Goal: Use online tool/utility: Utilize a website feature to perform a specific function

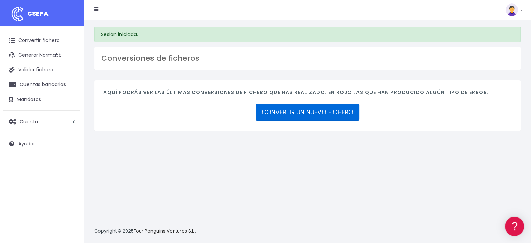
click at [325, 111] on link "CONVERTIR UN NUEVO FICHERO" at bounding box center [308, 112] width 104 height 17
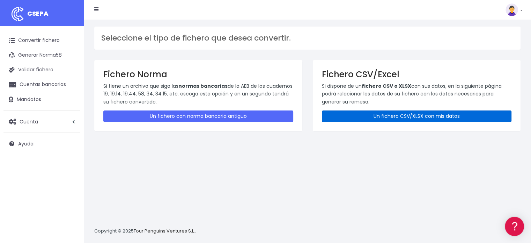
click at [407, 111] on link "Un fichero CSV/XLSX con mis datos" at bounding box center [417, 116] width 190 height 12
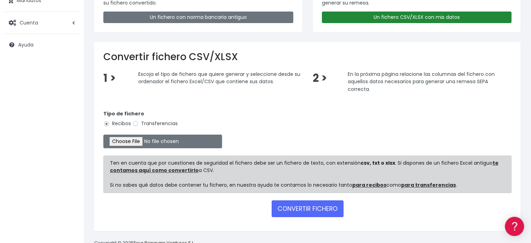
scroll to position [116, 0]
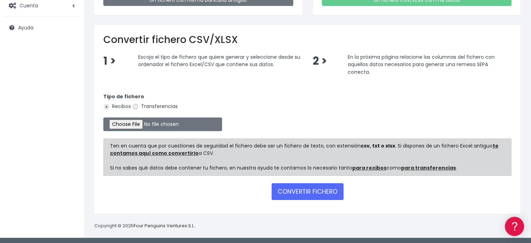
click at [137, 104] on input "Transferencias" at bounding box center [135, 106] width 6 height 6
radio input "true"
click at [137, 121] on input "file" at bounding box center [162, 124] width 119 height 14
type input "C:\fakepath\transferencias-2025-09-10.csv"
click at [321, 186] on button "CONVERTIR FICHERO" at bounding box center [308, 191] width 72 height 17
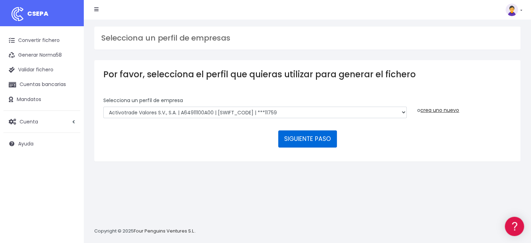
click at [318, 137] on button "SIGUIENTE PASO" at bounding box center [307, 138] width 59 height 17
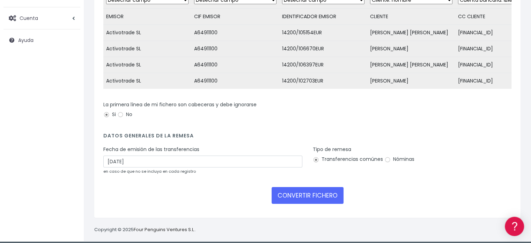
scroll to position [105, 0]
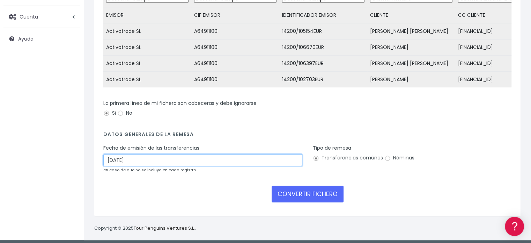
click at [136, 162] on input "13/09/2025" at bounding box center [202, 160] width 199 height 12
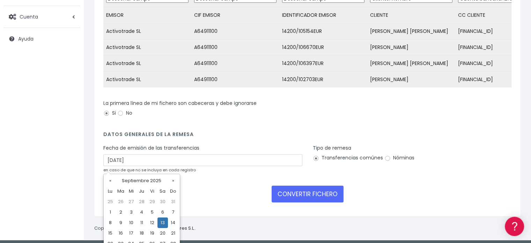
click at [144, 223] on td "11" at bounding box center [142, 222] width 10 height 10
type input "11/09/2025"
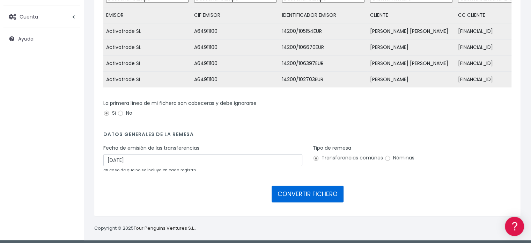
click at [306, 202] on button "CONVERTIR FICHERO" at bounding box center [308, 193] width 72 height 17
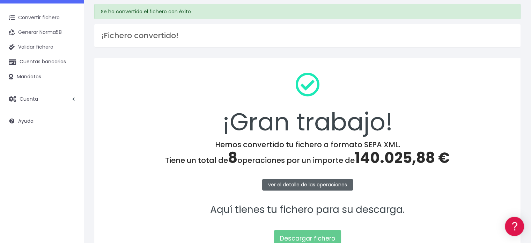
scroll to position [35, 0]
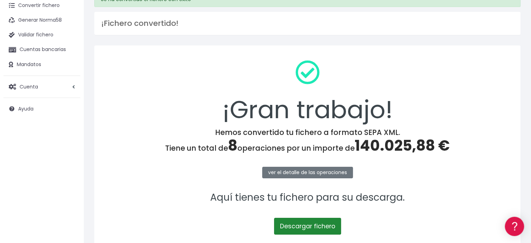
click at [310, 222] on link "Descargar fichero" at bounding box center [307, 226] width 67 height 17
